Goal: Transaction & Acquisition: Subscribe to service/newsletter

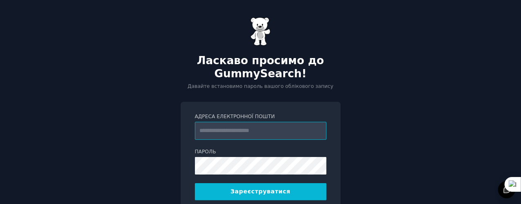
click at [274, 136] on input "Адреса електронної пошти" at bounding box center [260, 131] width 131 height 18
click at [272, 136] on input "Адреса електронної пошти" at bounding box center [260, 131] width 131 height 18
type input "**********"
click at [228, 193] on button "Зареєструватися" at bounding box center [260, 191] width 131 height 17
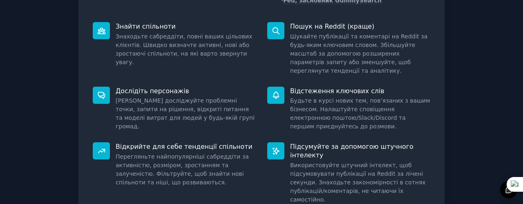
scroll to position [158, 0]
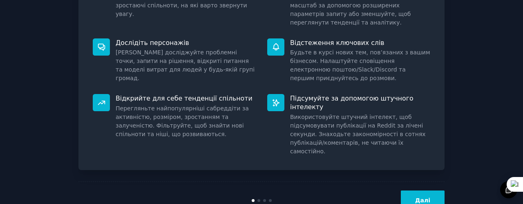
click at [432, 190] on button "Далі" at bounding box center [422, 200] width 44 height 20
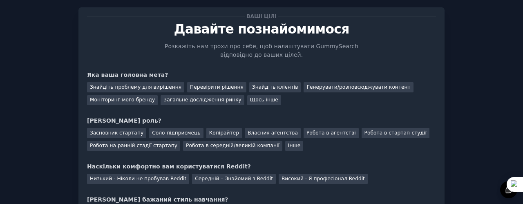
scroll to position [15, 0]
click at [173, 98] on font "Загальне дослідження ринку" at bounding box center [202, 100] width 78 height 6
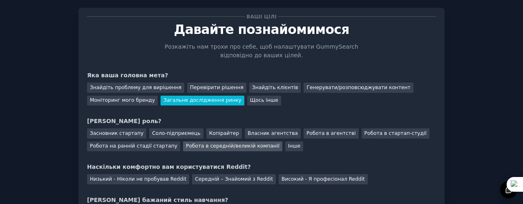
click at [188, 149] on font "Робота в середній/великій компанії" at bounding box center [232, 146] width 93 height 6
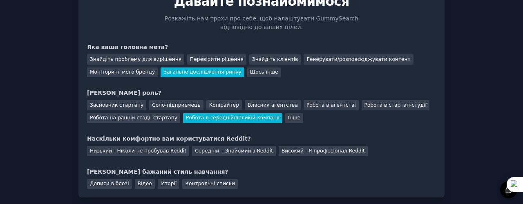
scroll to position [56, 0]
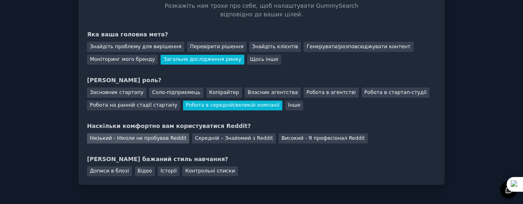
click at [115, 140] on font "Низький - Ніколи не пробував Reddit" at bounding box center [138, 138] width 96 height 6
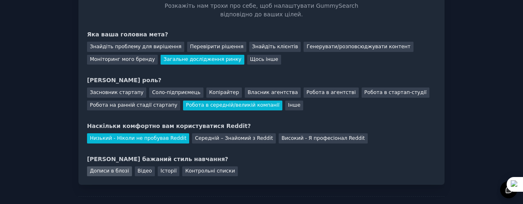
click at [115, 171] on font "Дописи в блозі" at bounding box center [109, 171] width 39 height 6
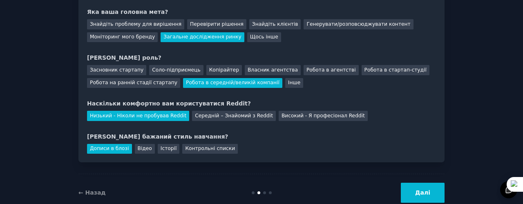
scroll to position [97, 0]
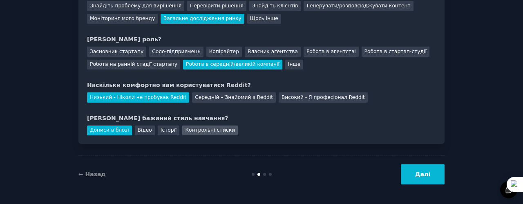
click at [195, 131] on font "Контрольні списки" at bounding box center [210, 130] width 50 height 6
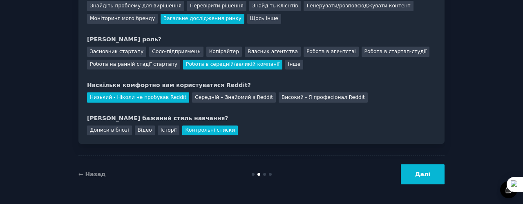
click at [418, 169] on button "Далі" at bounding box center [422, 174] width 44 height 20
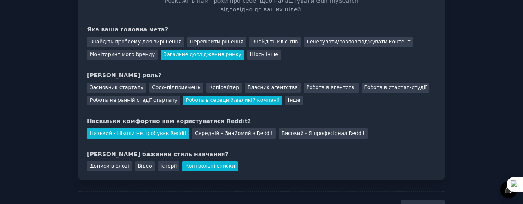
scroll to position [0, 0]
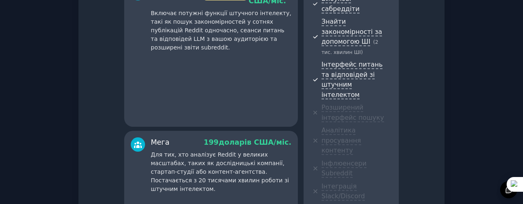
scroll to position [82, 0]
